Goal: Transaction & Acquisition: Purchase product/service

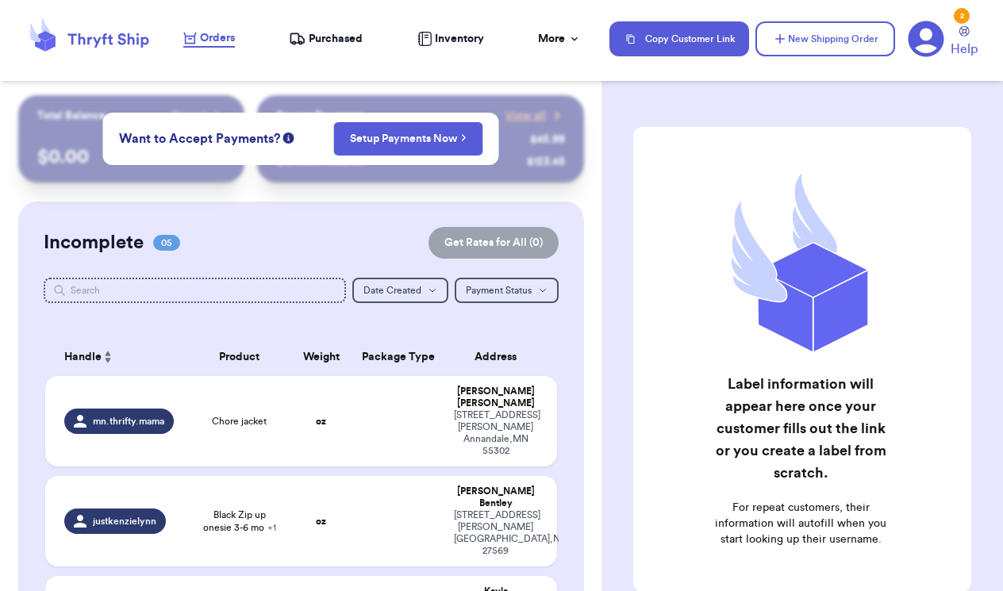
click at [335, 44] on span "Purchased" at bounding box center [336, 39] width 54 height 16
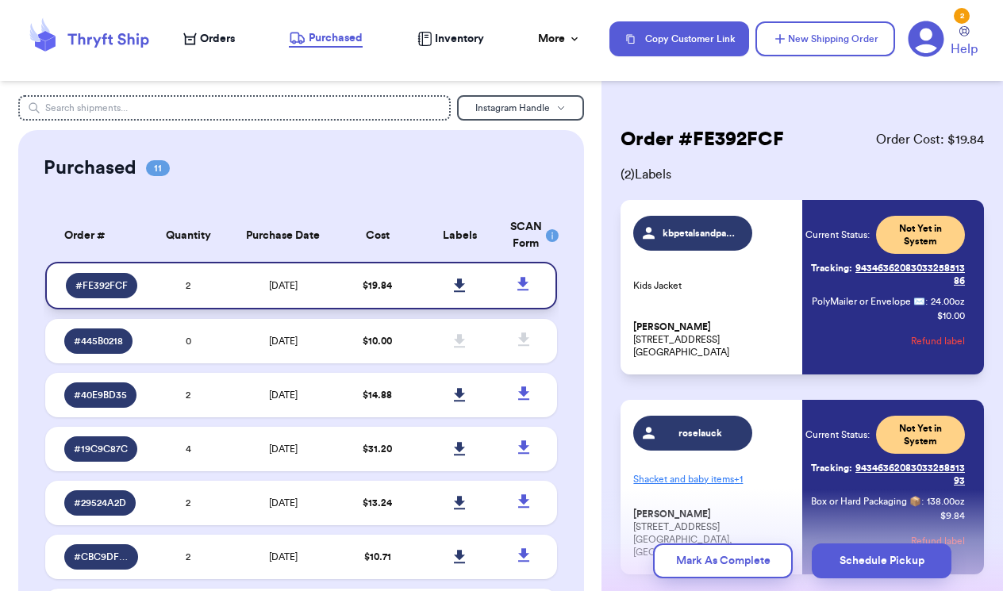
click at [459, 292] on icon at bounding box center [459, 284] width 11 height 13
click at [214, 34] on span "Orders" at bounding box center [217, 39] width 35 height 16
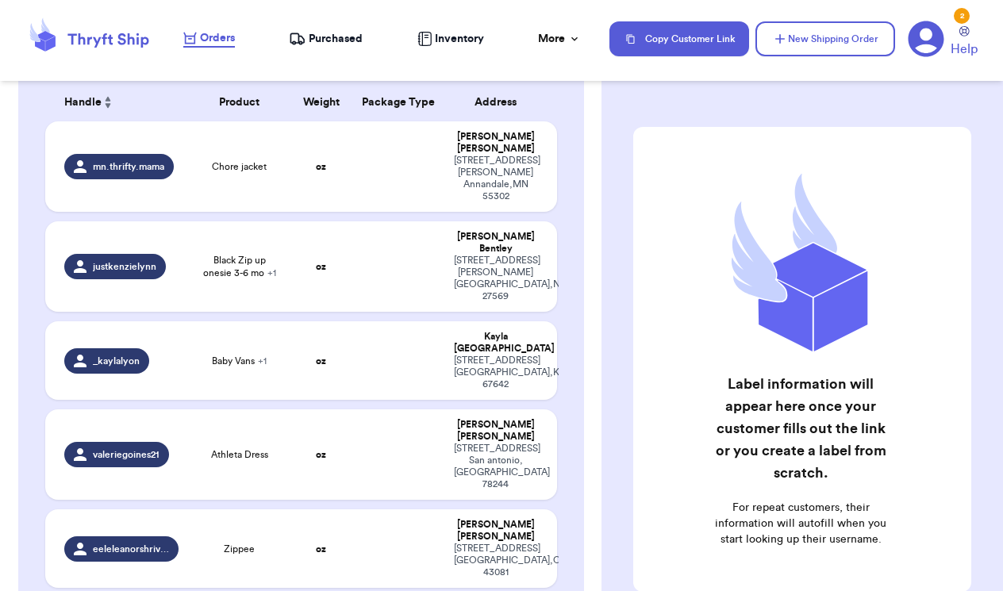
scroll to position [274, 0]
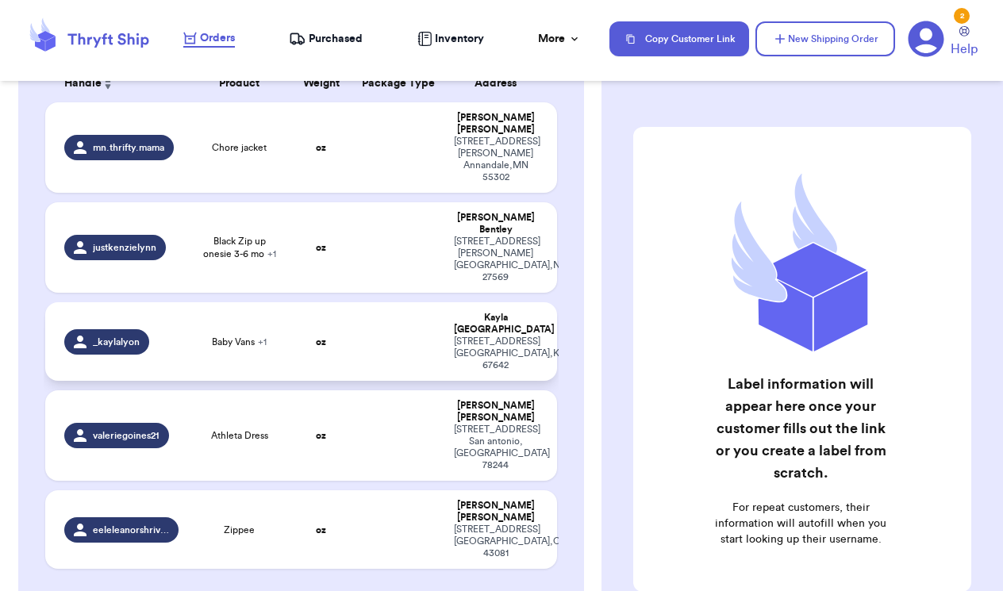
click at [242, 336] on span "Baby Vans + 1" at bounding box center [239, 342] width 55 height 13
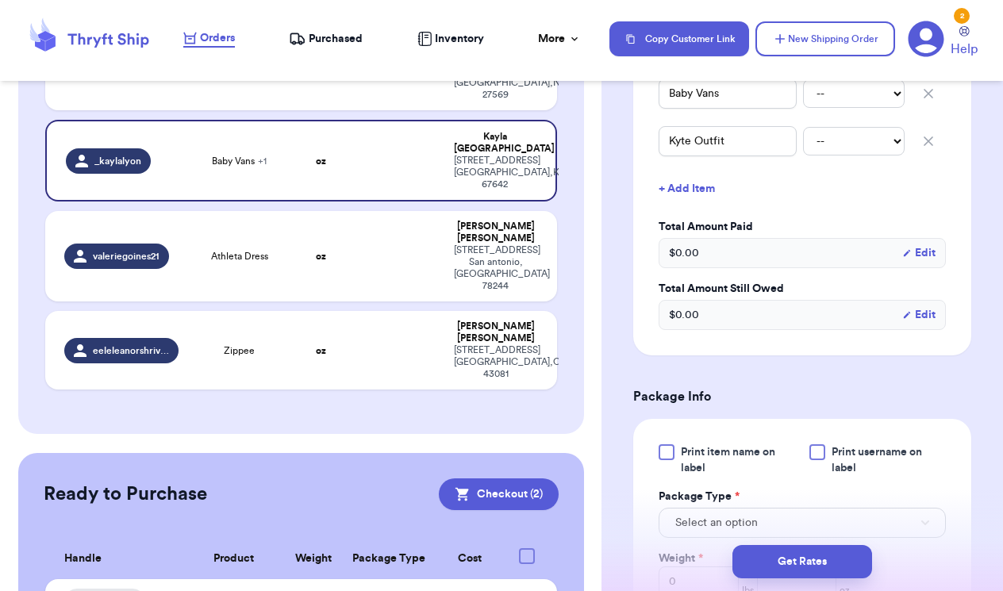
scroll to position [432, 0]
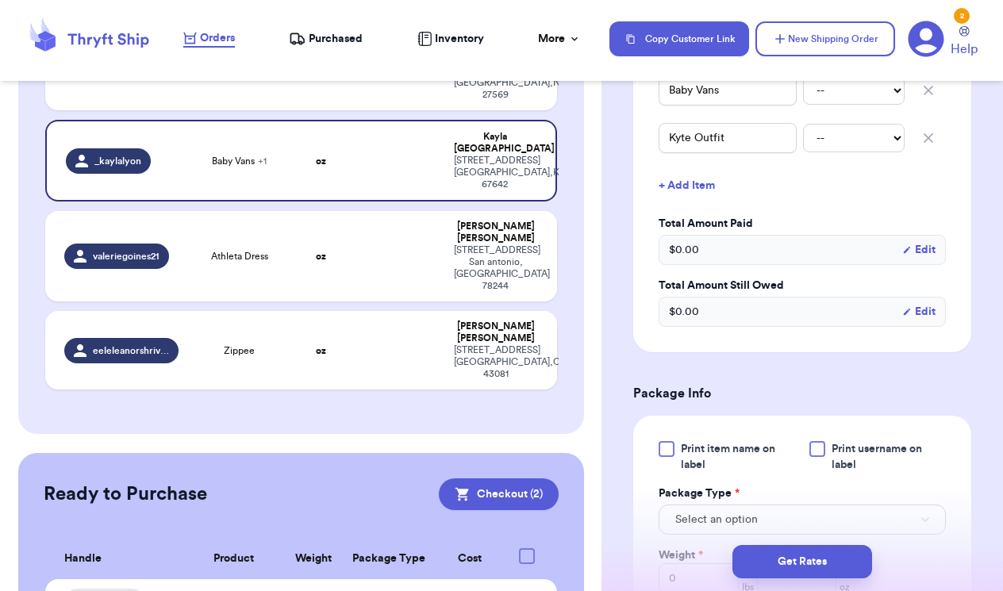
click at [930, 90] on icon "button" at bounding box center [928, 90] width 16 height 16
type input "Kyte Outfit"
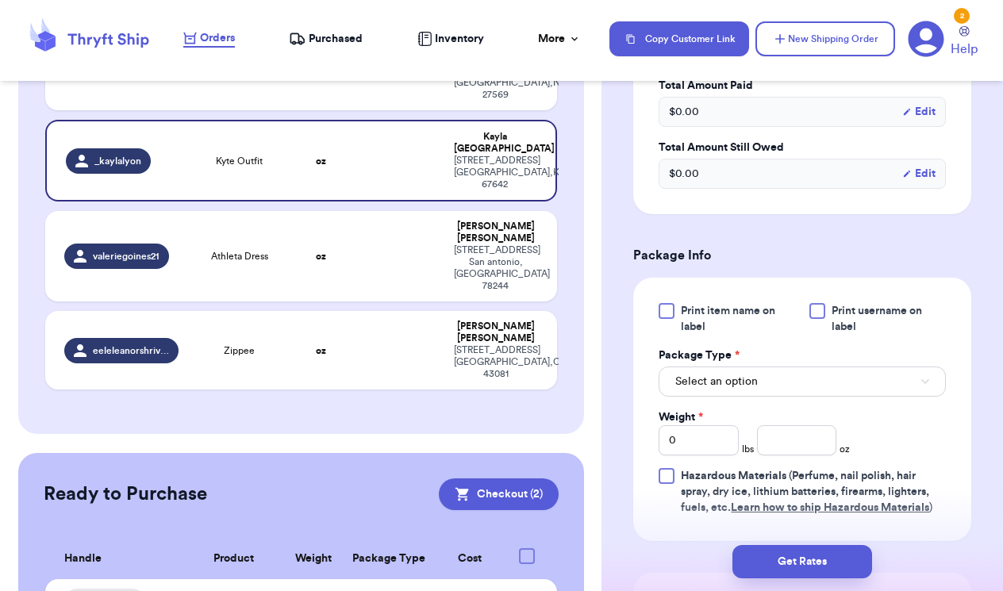
click at [751, 393] on button "Select an option" at bounding box center [801, 381] width 287 height 30
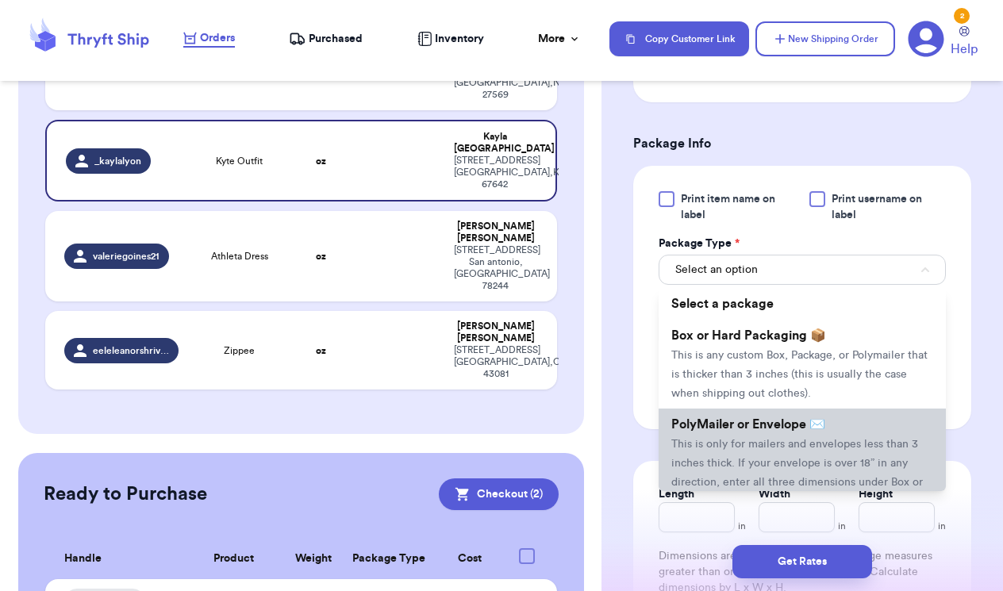
click at [740, 444] on span "This is only for mailers and envelopes less than 3 inches thick. If your envelo…" at bounding box center [796, 473] width 251 height 68
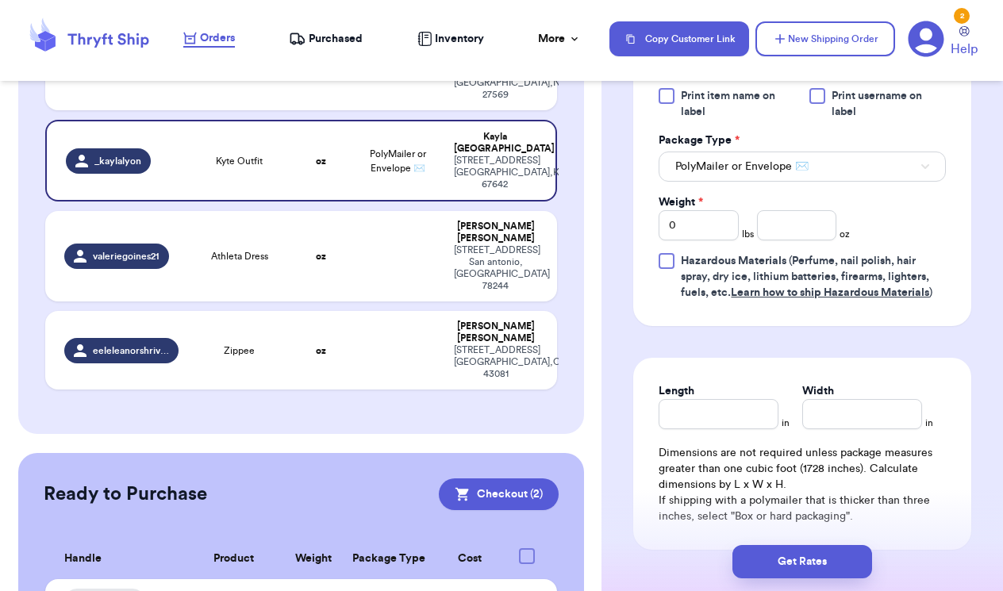
scroll to position [692, 0]
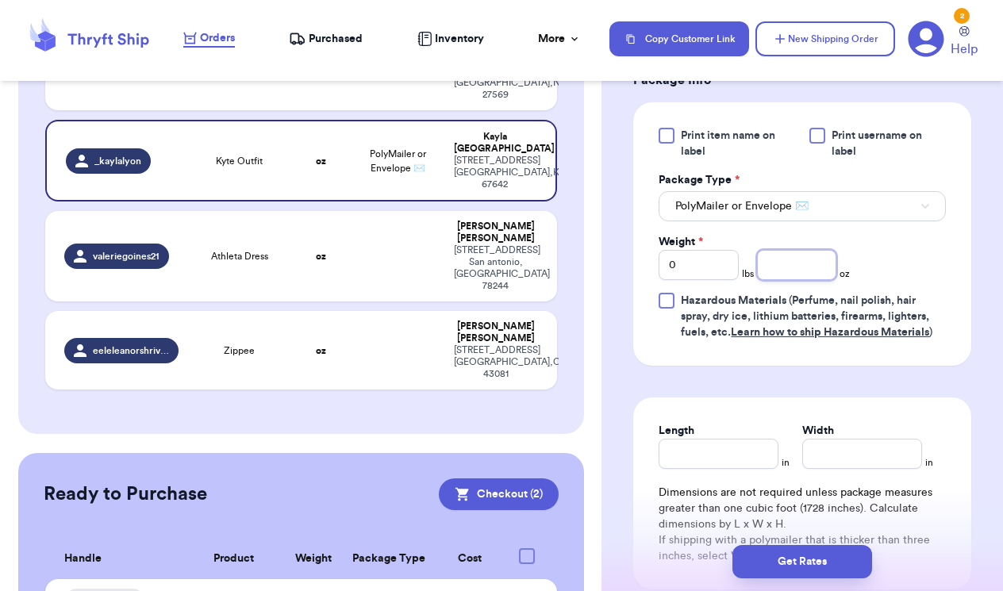
click at [790, 266] on input "number" at bounding box center [797, 265] width 80 height 30
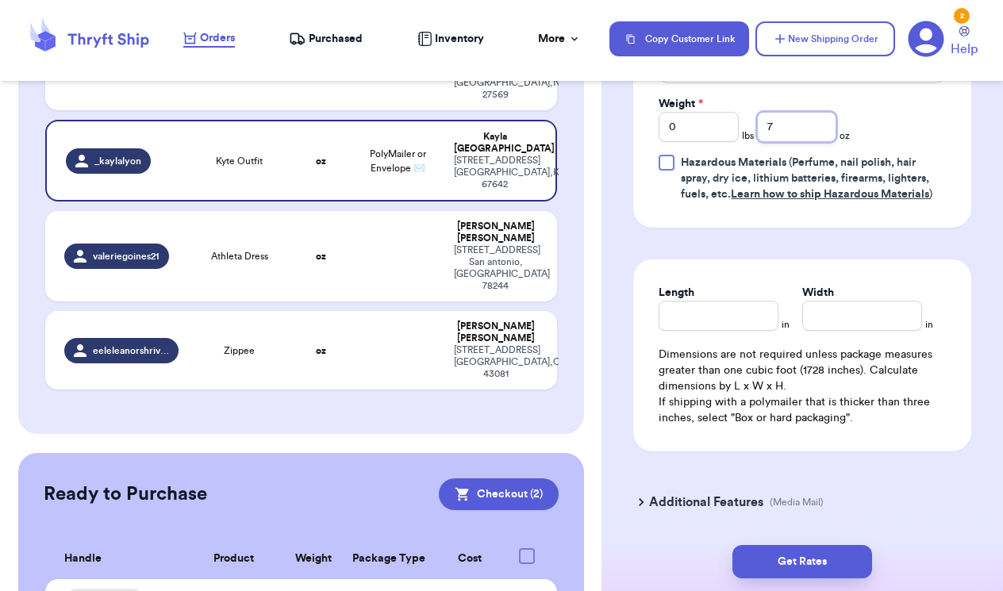
scroll to position [855, 0]
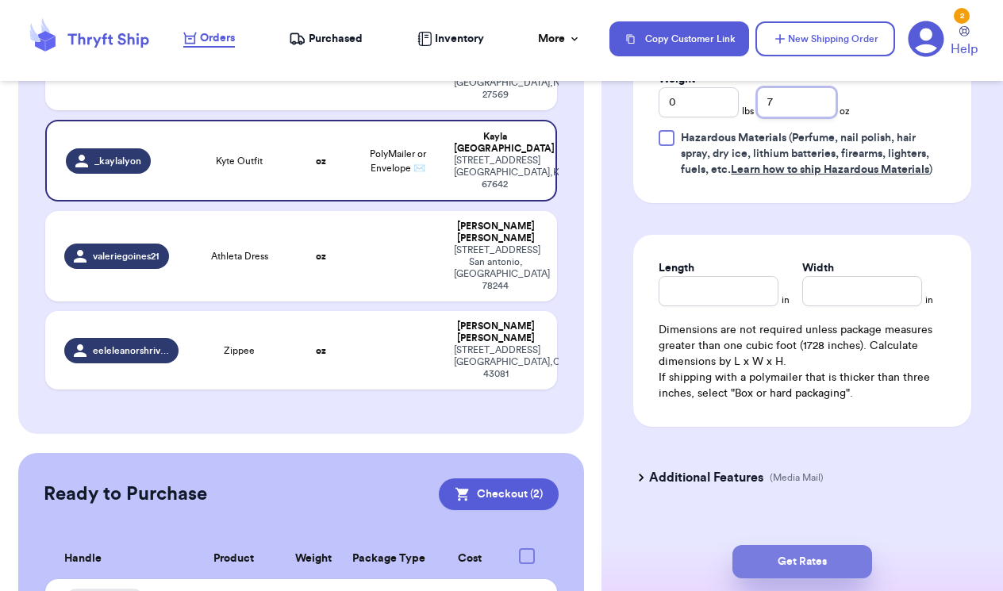
type input "7"
click at [829, 571] on button "Get Rates" at bounding box center [802, 561] width 140 height 33
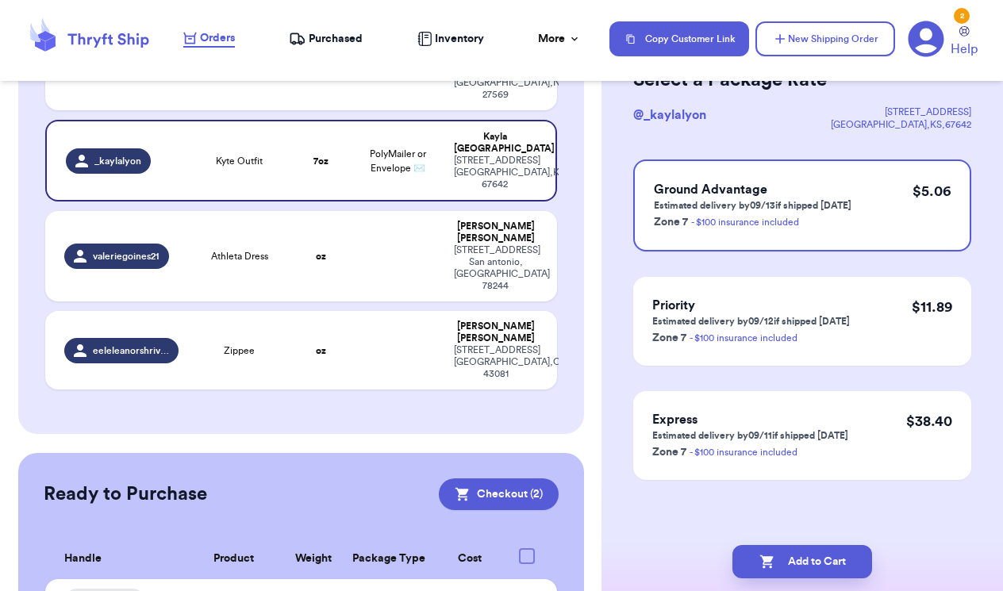
scroll to position [0, 0]
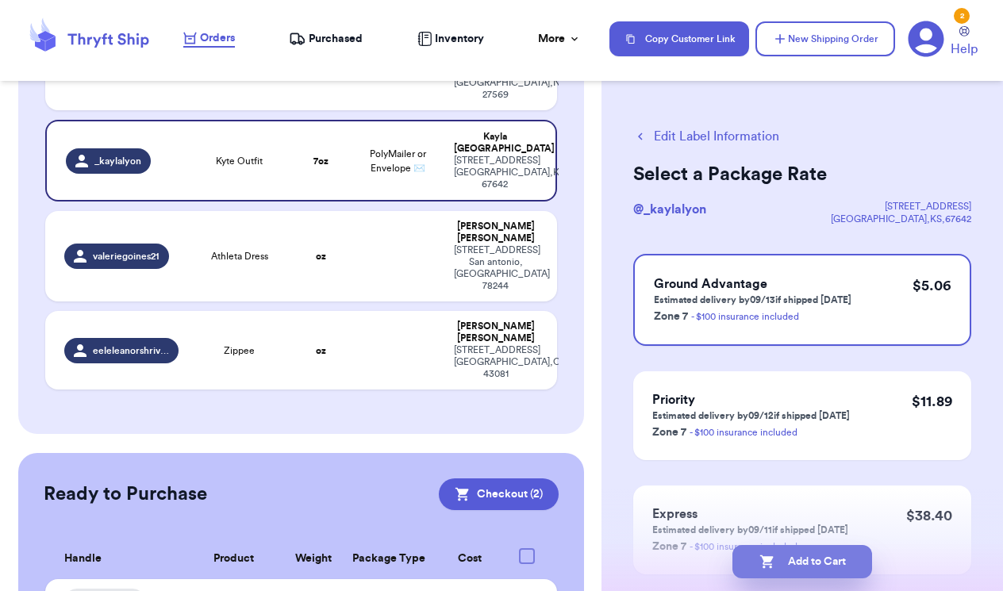
click at [834, 559] on button "Add to Cart" at bounding box center [802, 561] width 140 height 33
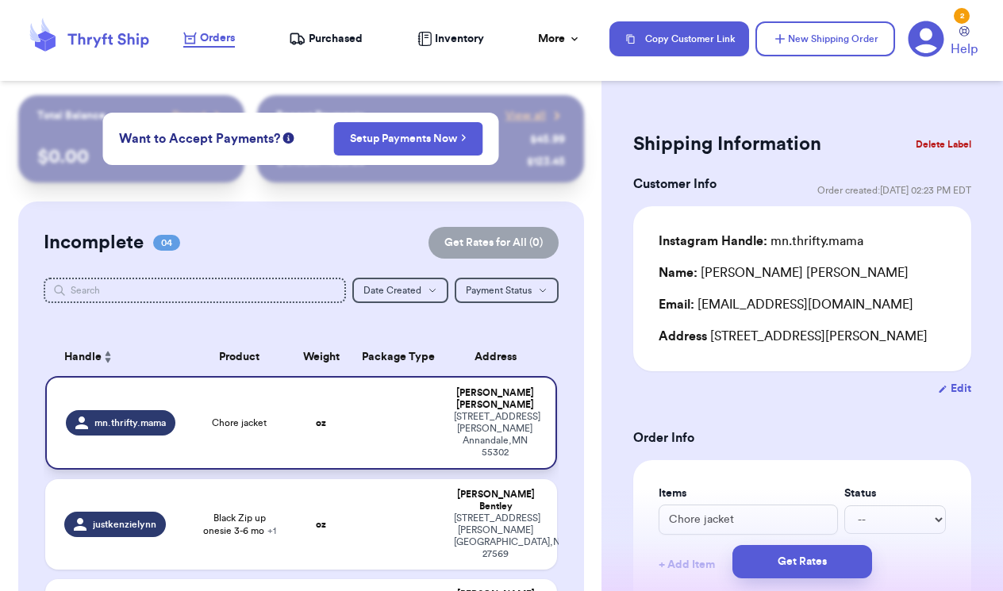
click at [504, 426] on div "[STREET_ADDRESS][PERSON_NAME]" at bounding box center [495, 435] width 82 height 48
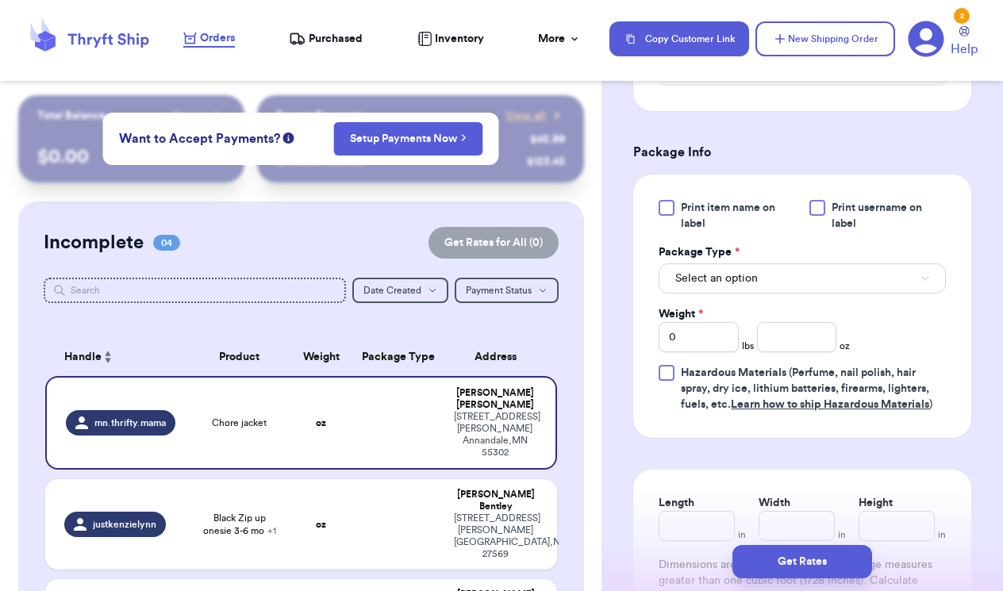
scroll to position [652, 0]
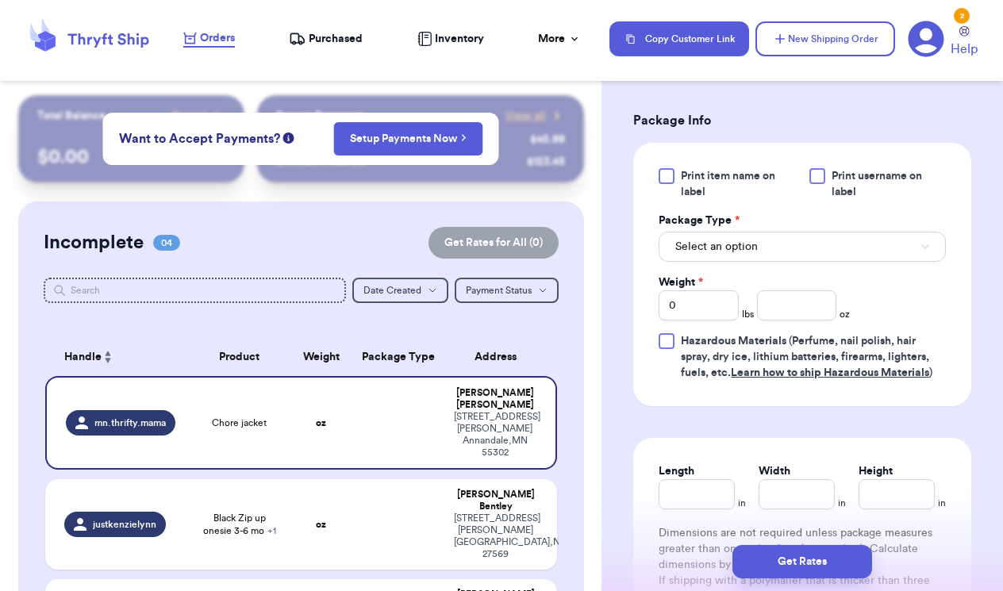
click at [743, 255] on span "Select an option" at bounding box center [716, 247] width 82 height 16
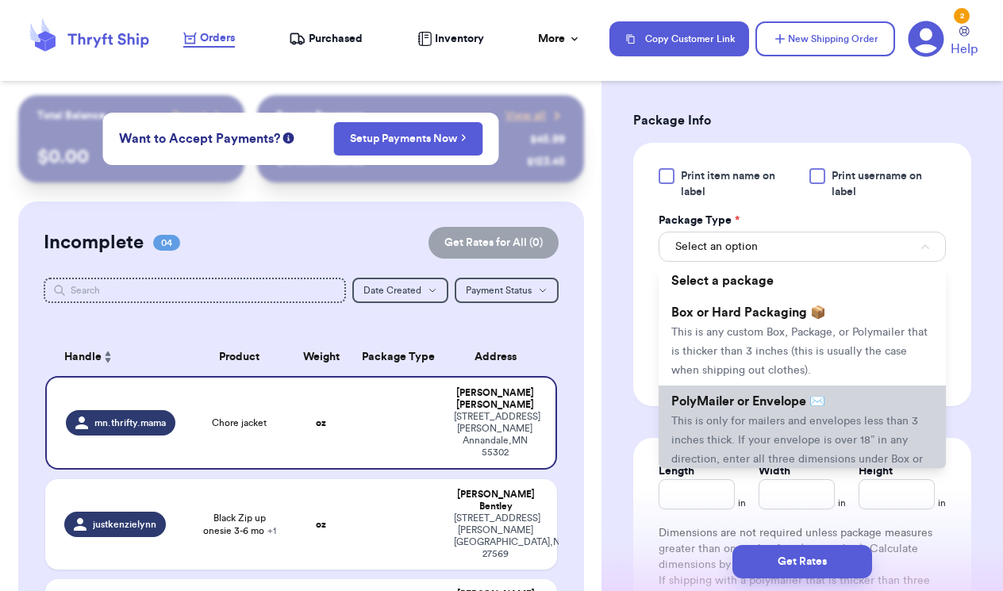
click at [721, 439] on span "This is only for mailers and envelopes less than 3 inches thick. If your envelo…" at bounding box center [796, 450] width 251 height 68
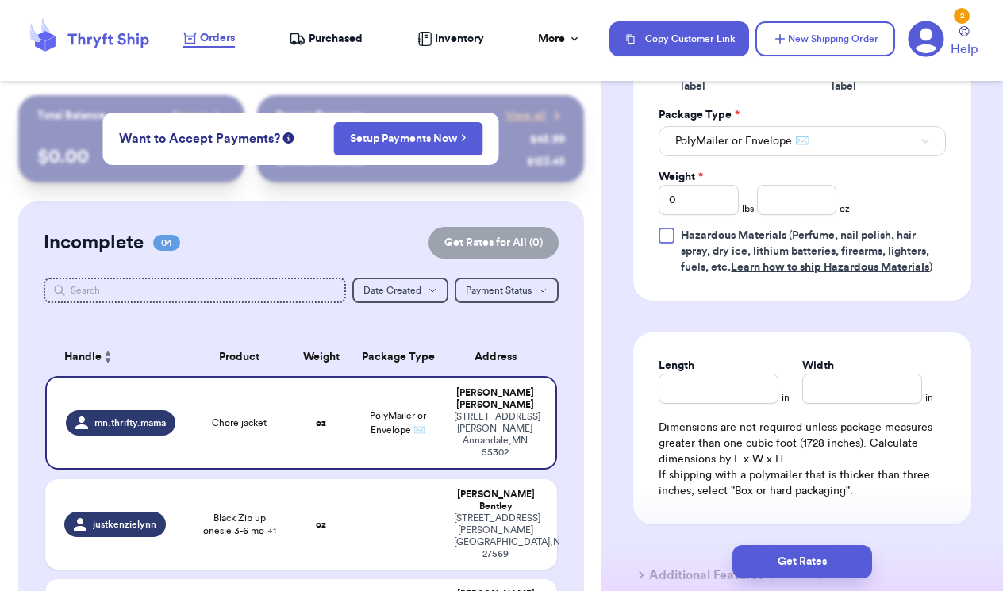
scroll to position [779, 0]
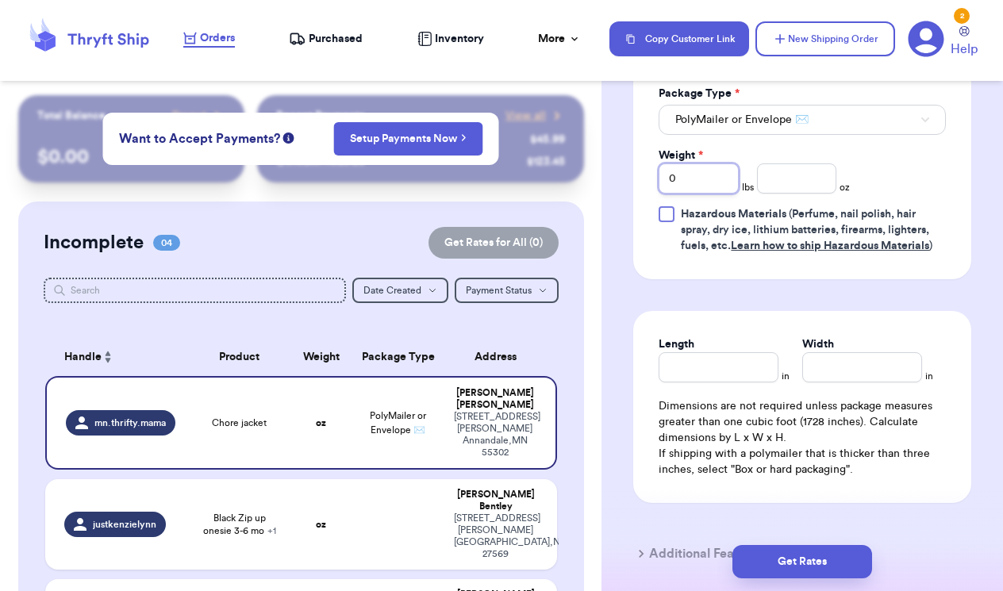
click at [718, 194] on input "0" at bounding box center [698, 178] width 80 height 30
type input "01"
click at [807, 194] on input "number" at bounding box center [797, 178] width 80 height 30
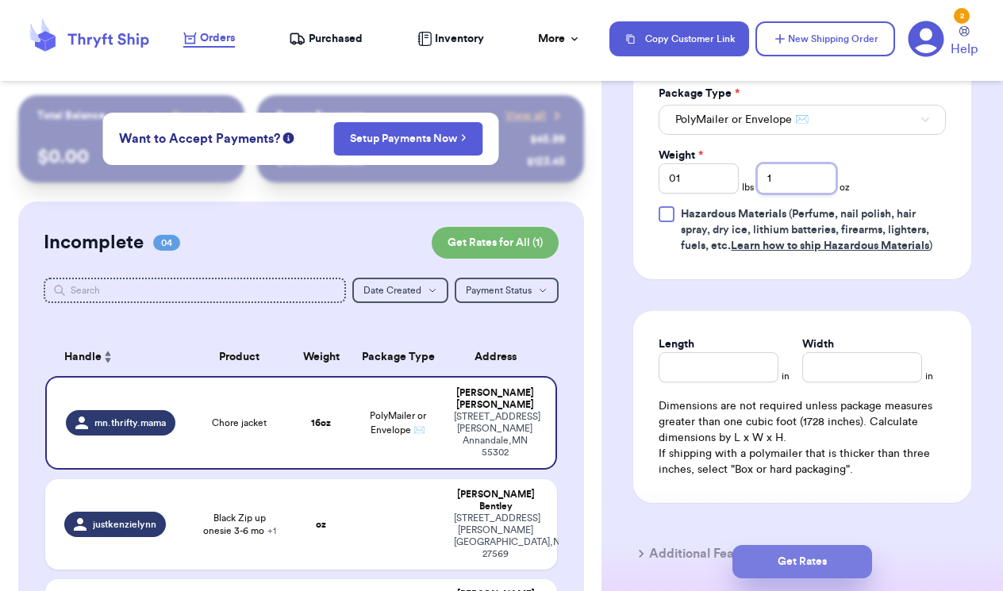
type input "1"
click at [797, 559] on button "Get Rates" at bounding box center [802, 561] width 140 height 33
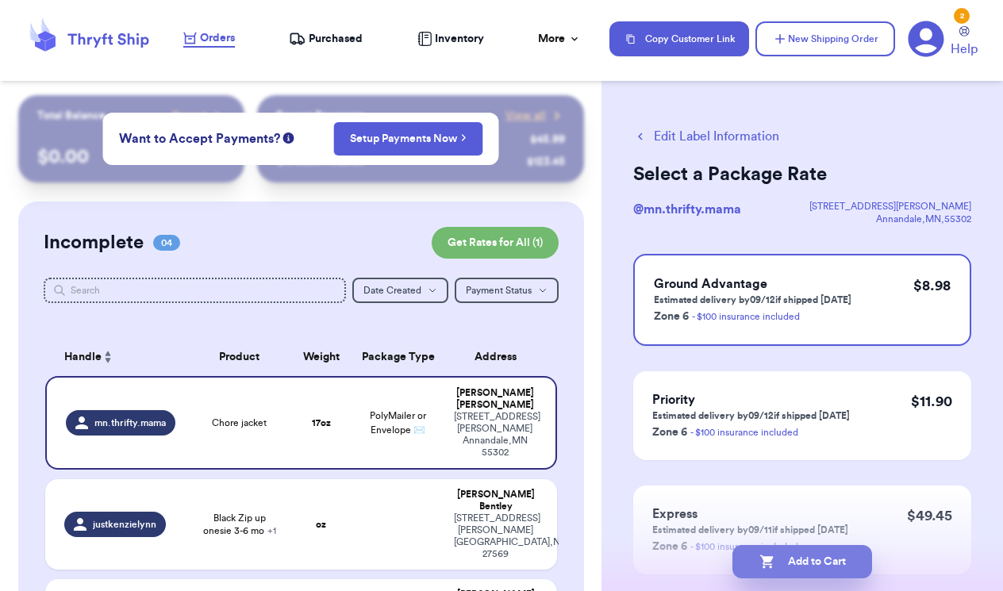
click at [829, 556] on button "Add to Cart" at bounding box center [802, 561] width 140 height 33
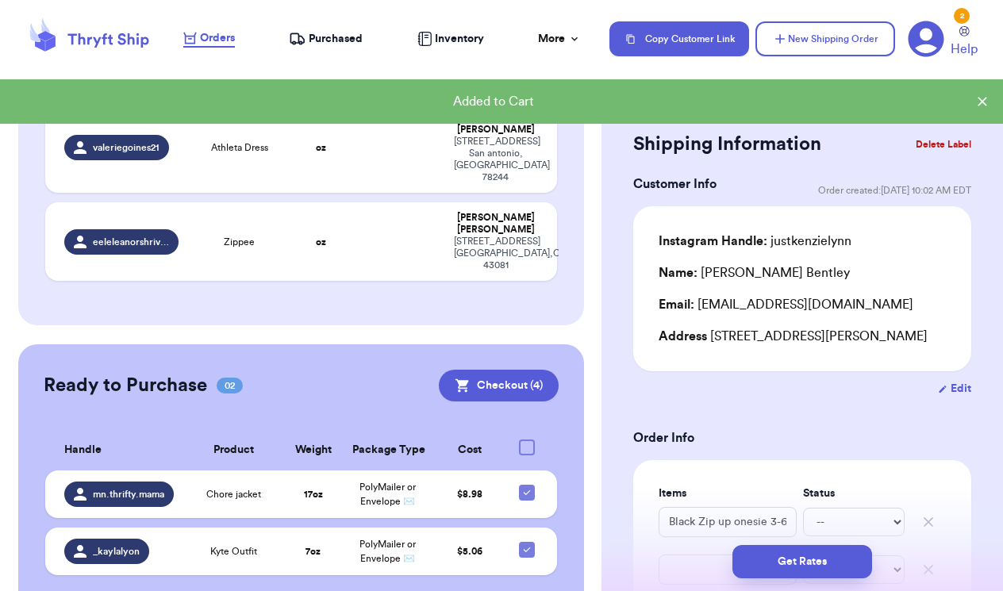
scroll to position [376, 0]
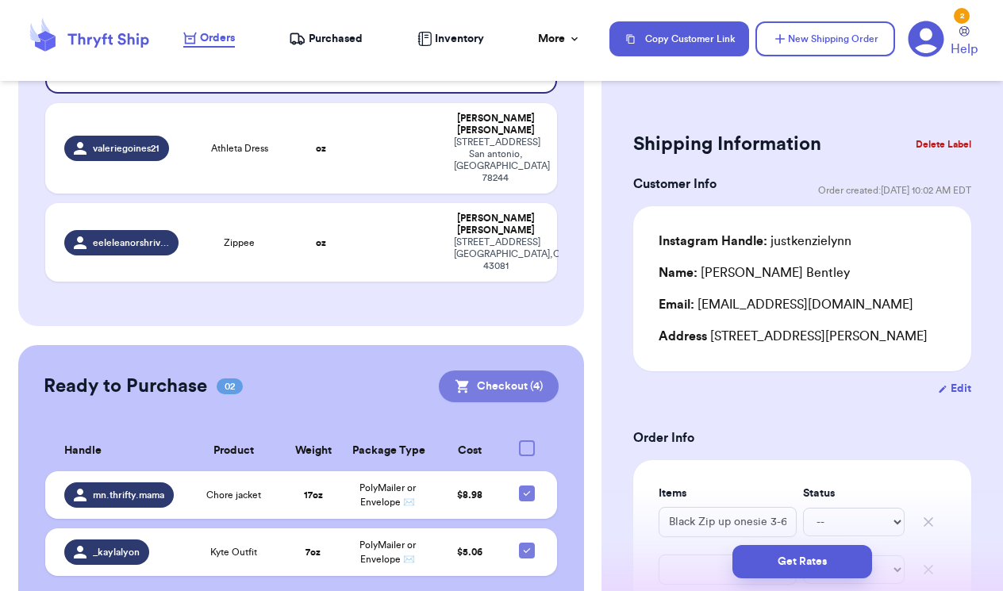
click at [485, 370] on button "Checkout ( 4 )" at bounding box center [499, 386] width 120 height 32
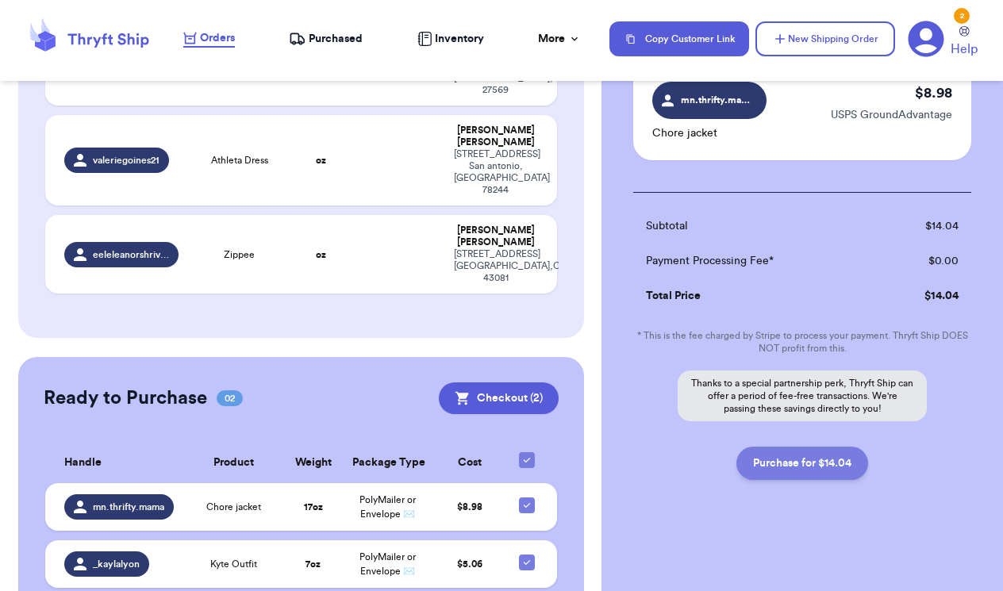
scroll to position [244, 0]
click at [804, 461] on button "Purchase for $14.04" at bounding box center [802, 463] width 132 height 33
checkbox input "false"
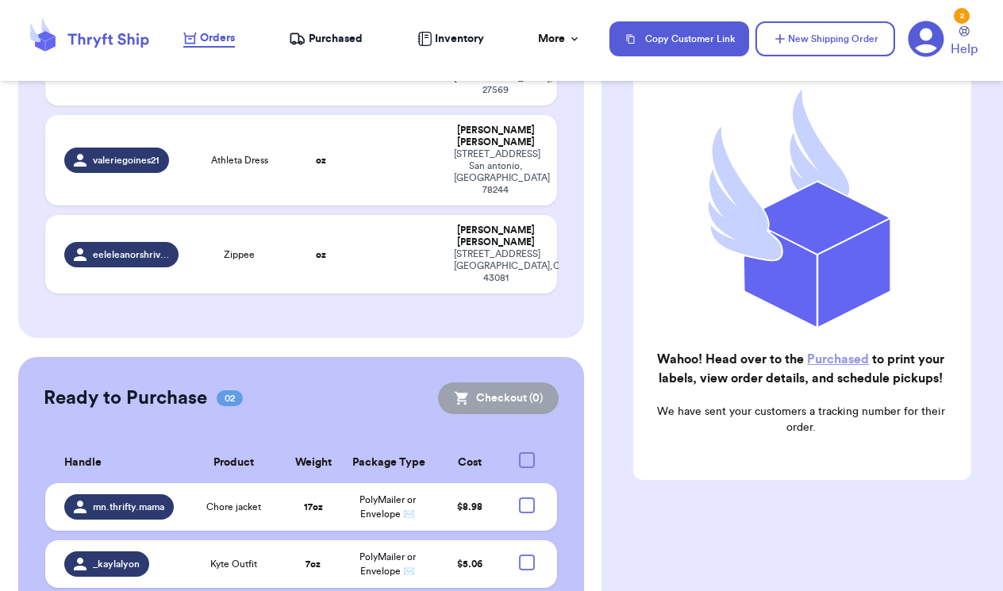
checkbox input "true"
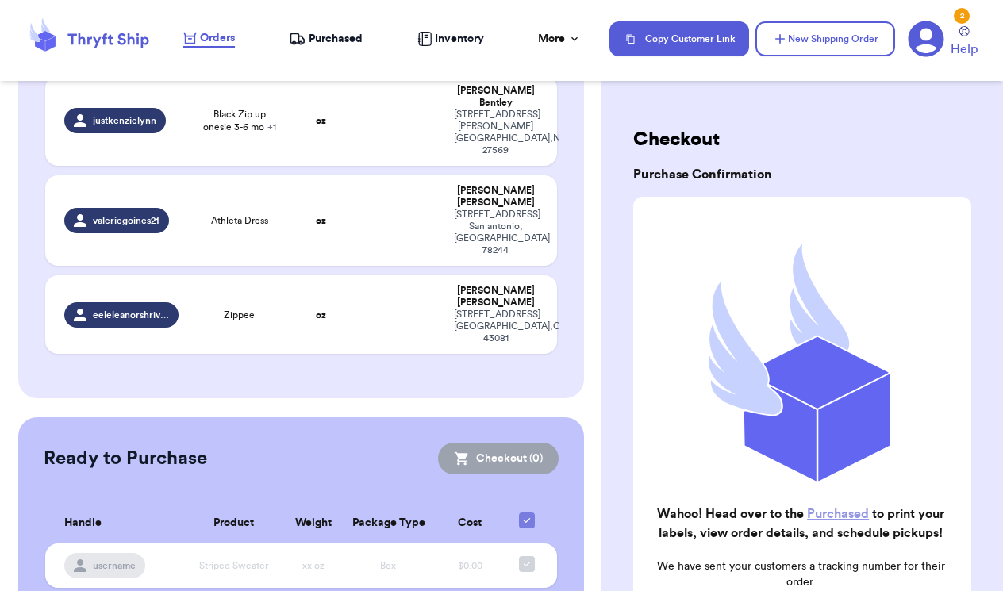
scroll to position [0, 0]
click at [318, 50] on nav "Orders Purchased Inventory More Stats Completed Orders Payments Payouts Copy Cu…" at bounding box center [584, 39] width 835 height 52
click at [315, 42] on span "Purchased" at bounding box center [336, 39] width 54 height 16
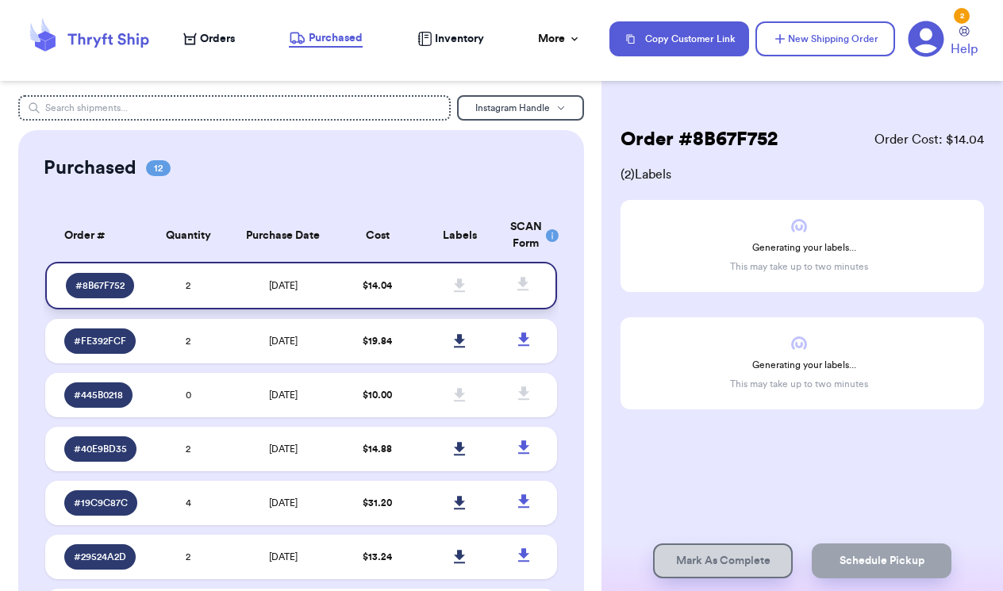
click at [462, 292] on icon at bounding box center [459, 284] width 11 height 13
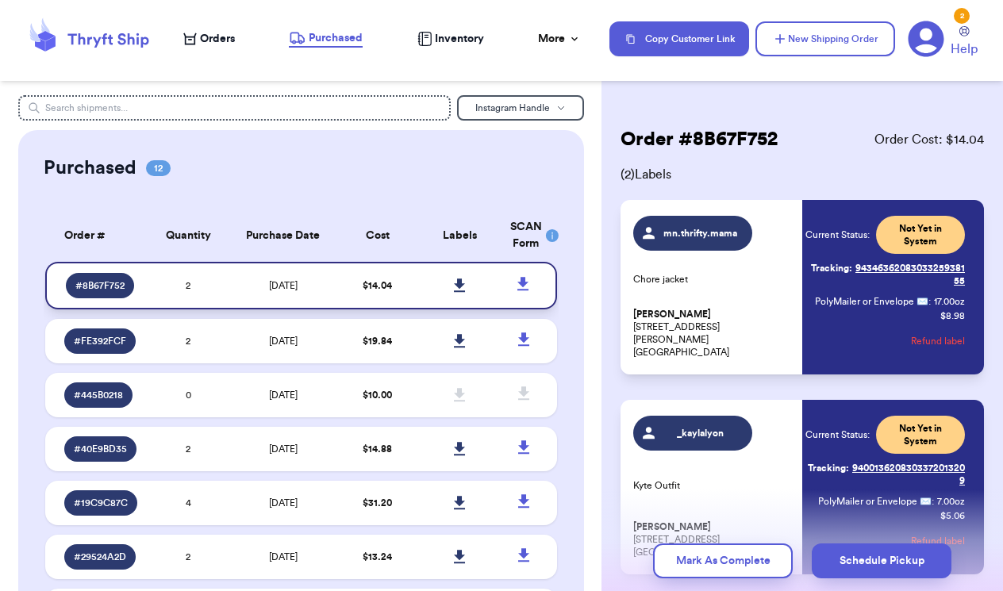
scroll to position [4, 0]
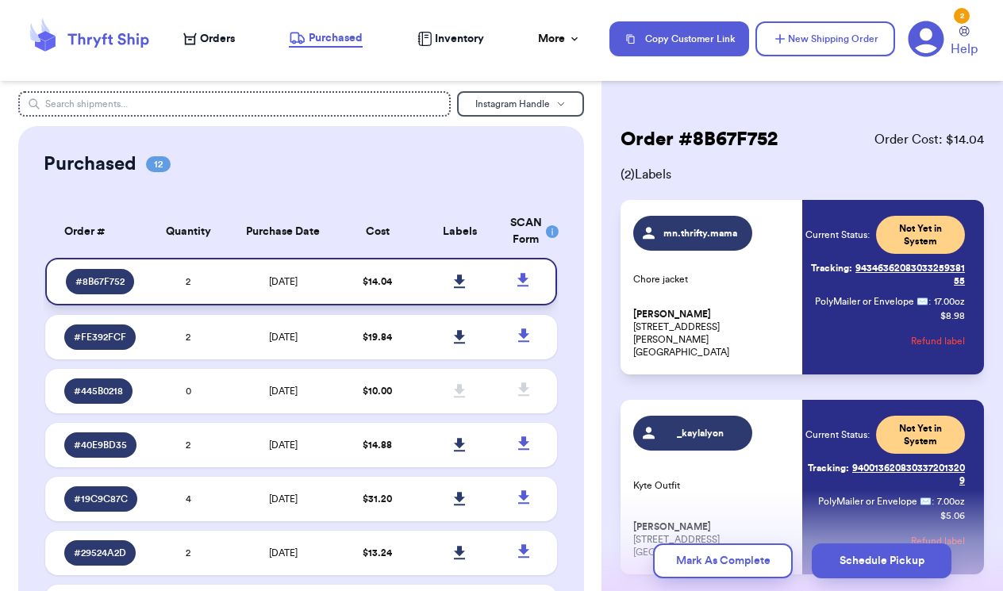
click at [459, 288] on icon at bounding box center [459, 280] width 11 height 13
